Goal: Navigation & Orientation: Go to known website

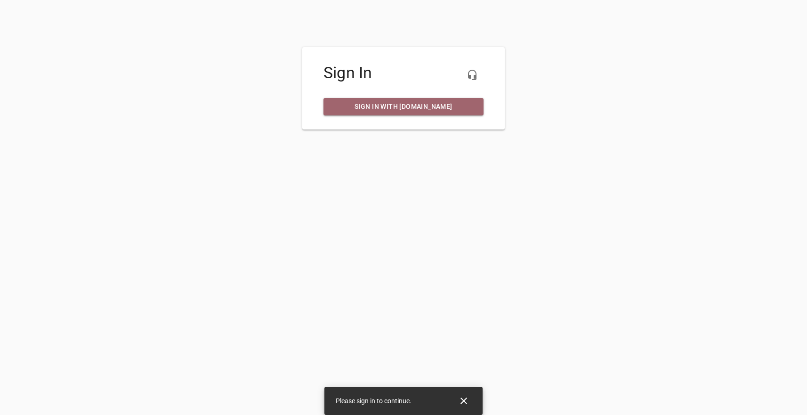
click at [414, 106] on span "Sign in with [DOMAIN_NAME]" at bounding box center [403, 107] width 145 height 12
click at [412, 107] on span "Sign in with [DOMAIN_NAME]" at bounding box center [403, 107] width 145 height 12
